Goal: Navigation & Orientation: Find specific page/section

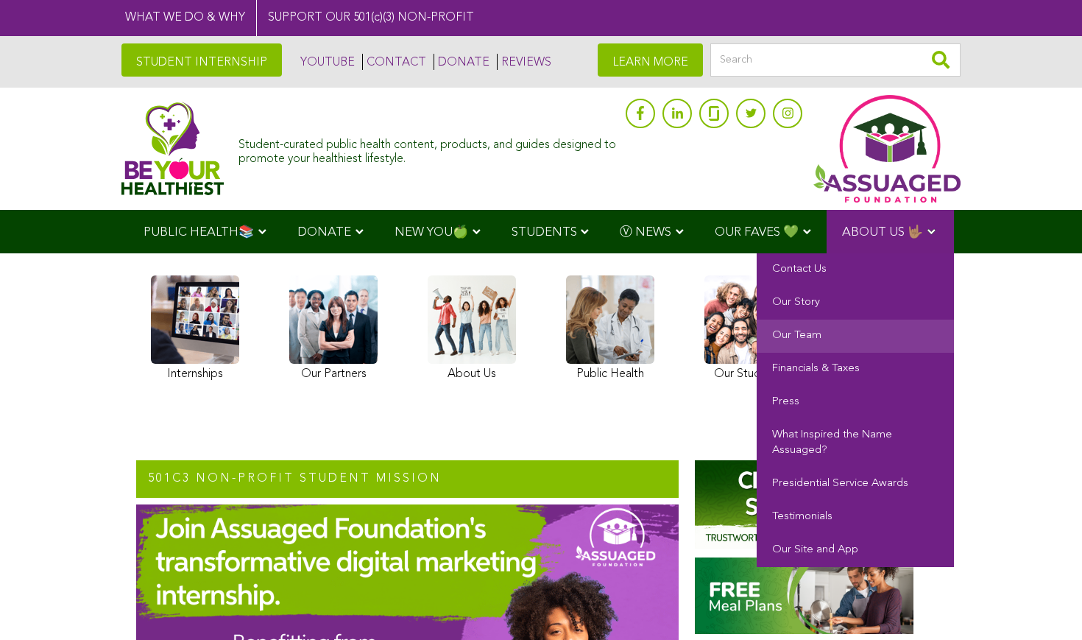
click at [834, 330] on link "Our Team" at bounding box center [855, 336] width 197 height 33
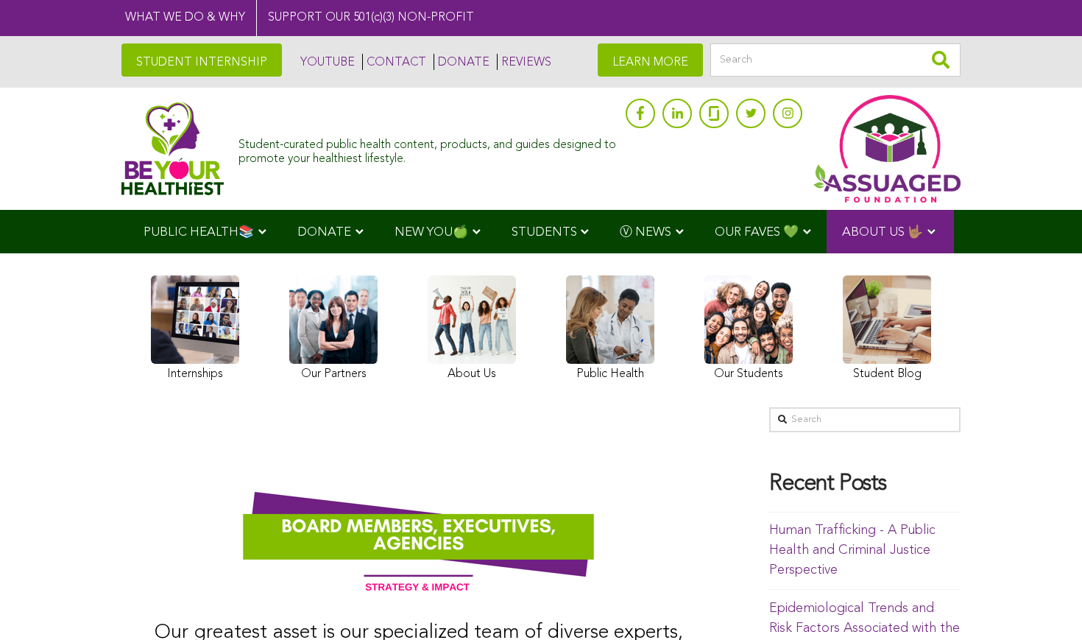
click at [468, 317] on link at bounding box center [472, 330] width 88 height 110
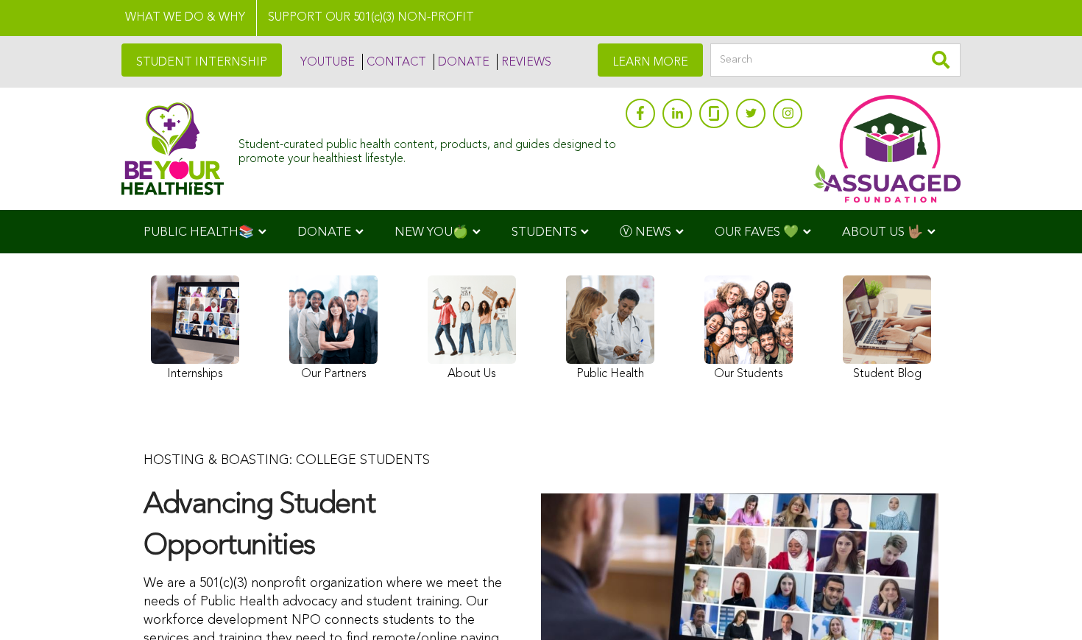
click at [348, 333] on link at bounding box center [333, 330] width 88 height 110
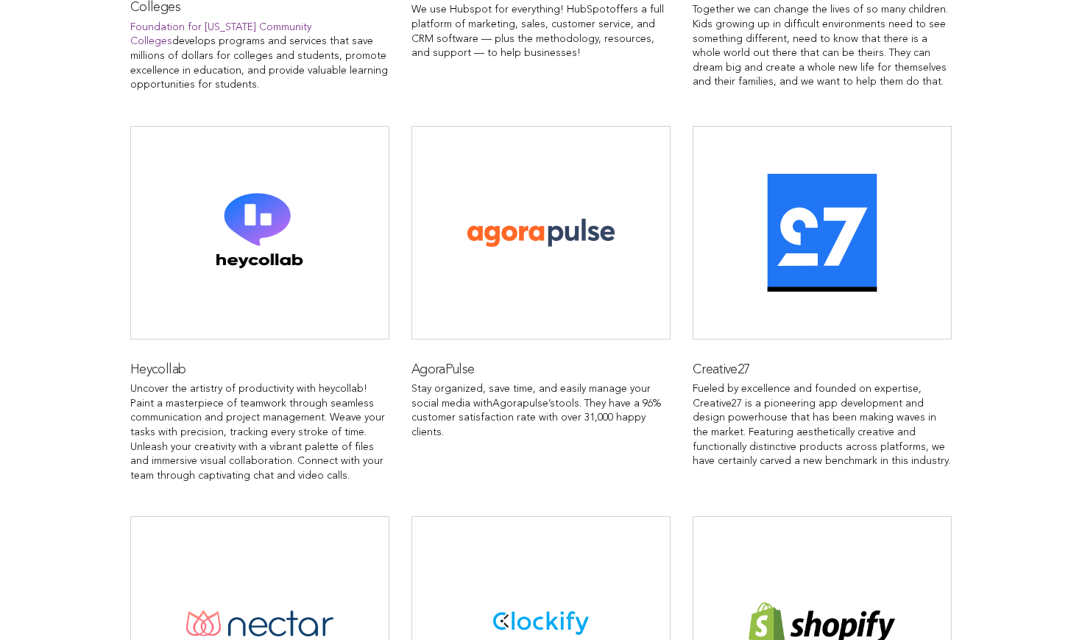
scroll to position [1873, 0]
